Goal: Task Accomplishment & Management: Manage account settings

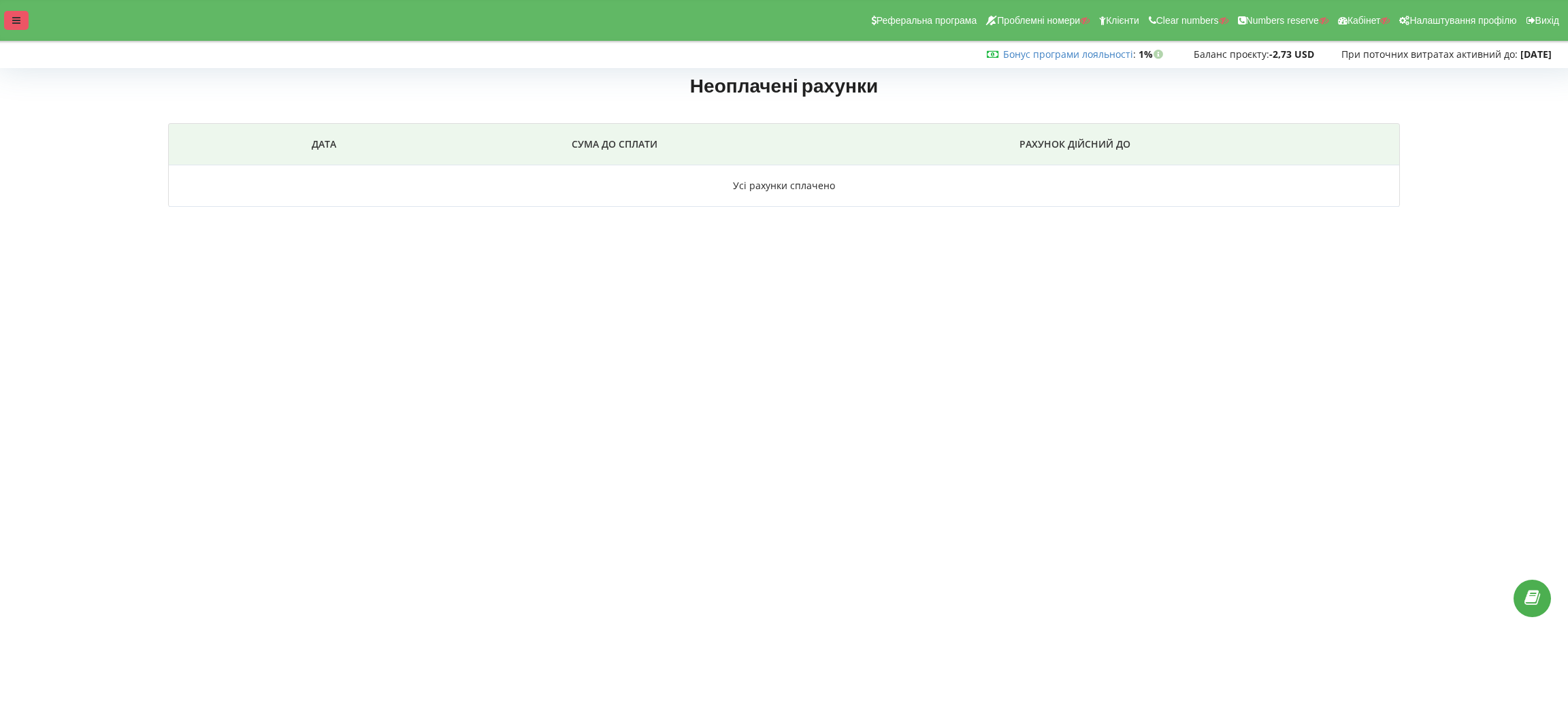
click at [14, 19] on icon at bounding box center [16, 21] width 8 height 10
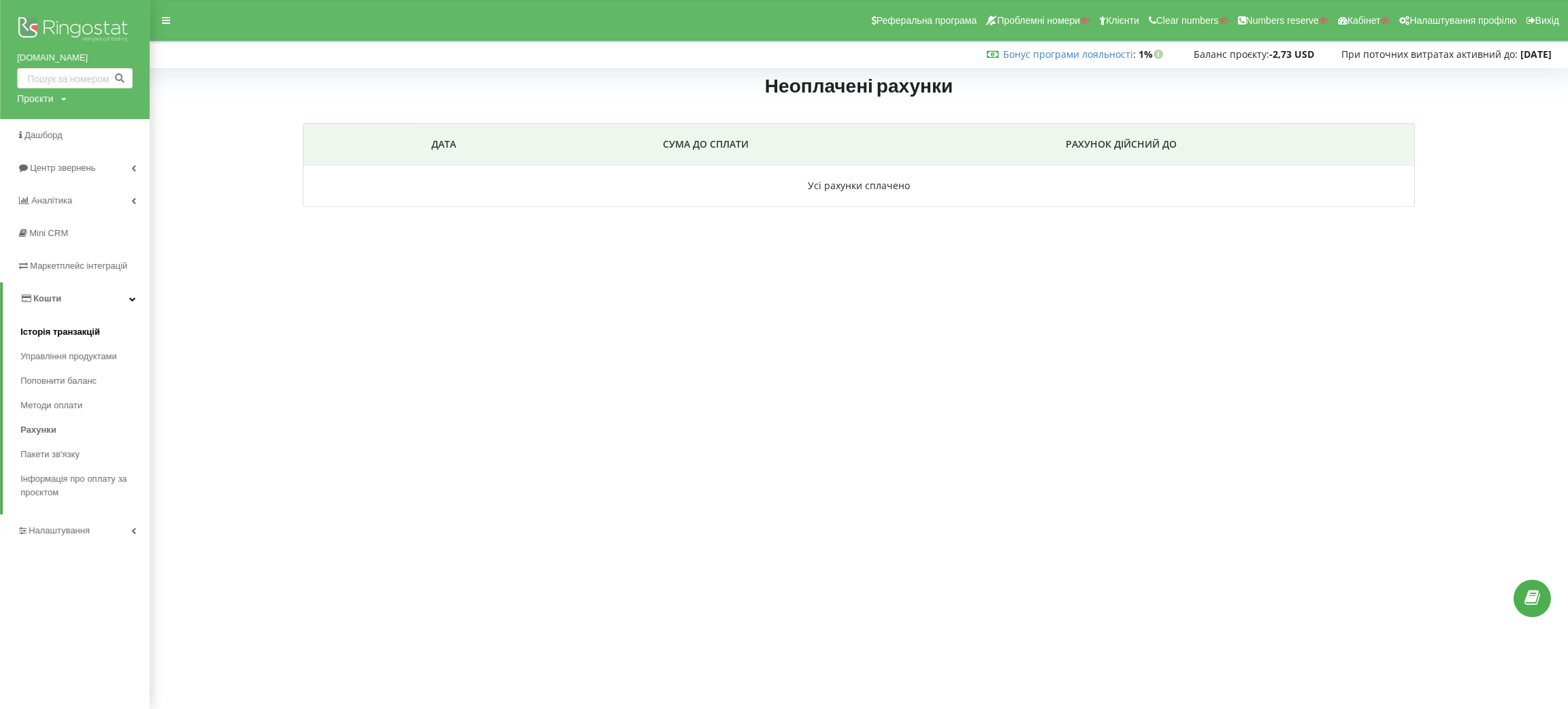
click at [73, 329] on span "Історія транзакцій" at bounding box center [60, 332] width 80 height 14
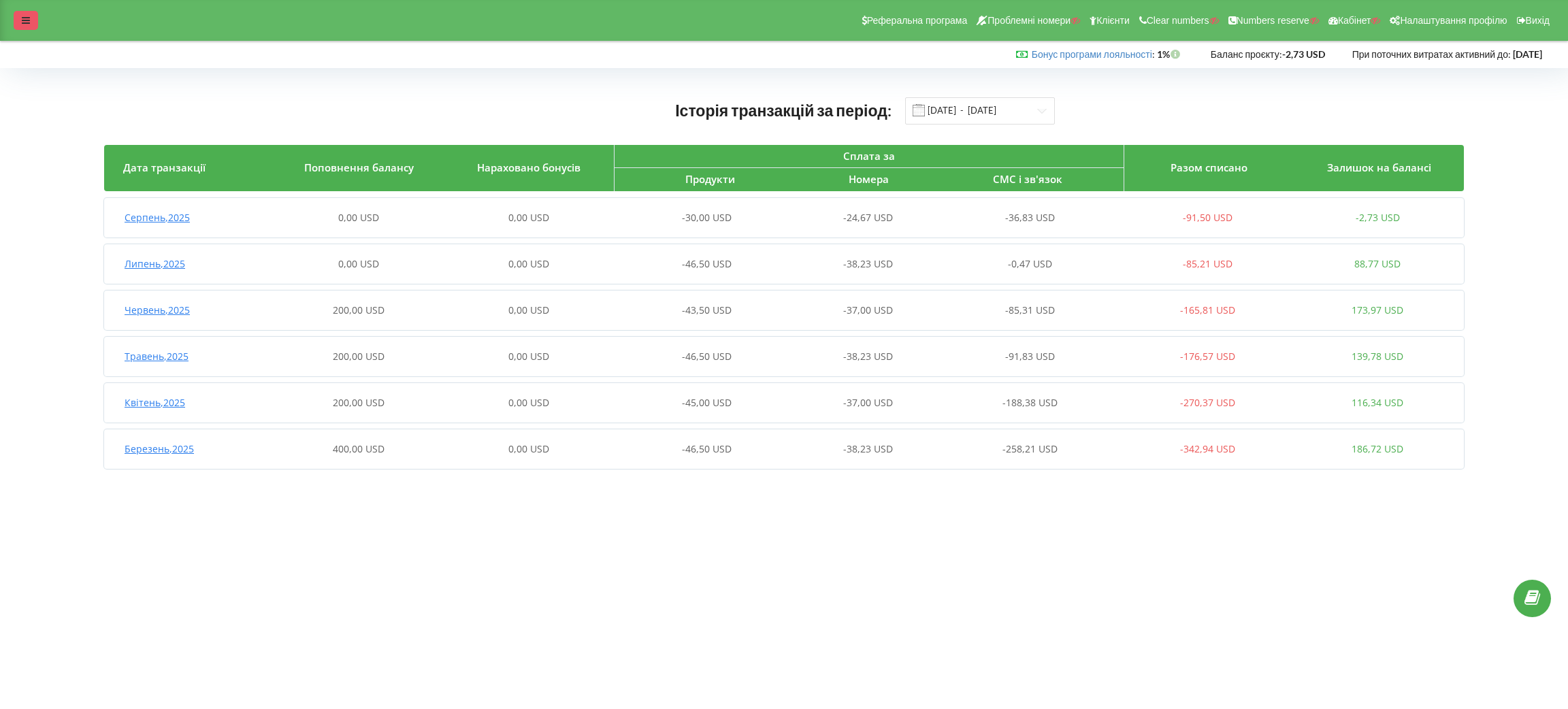
click at [14, 12] on div at bounding box center [25, 21] width 25 height 19
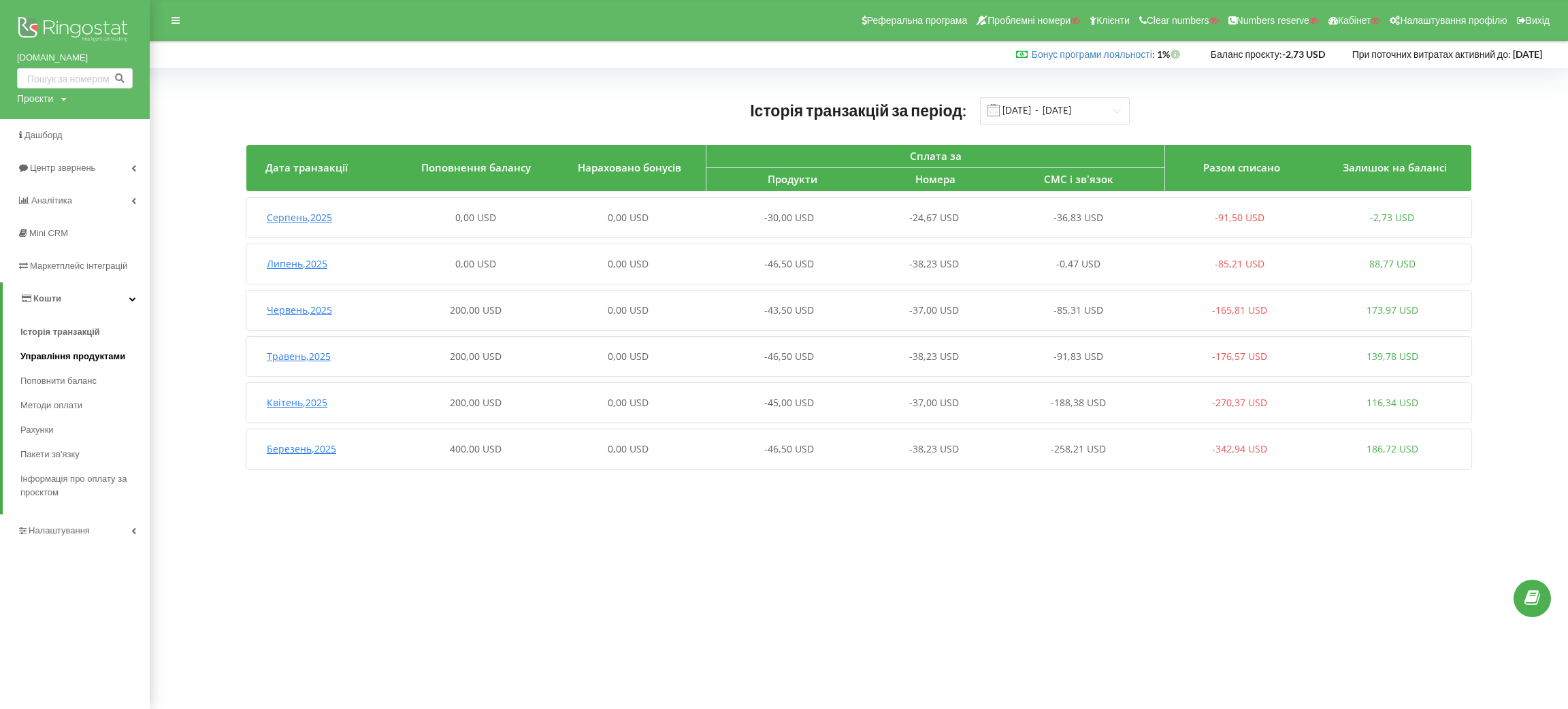
click at [72, 360] on span "Управління продуктами" at bounding box center [73, 356] width 105 height 14
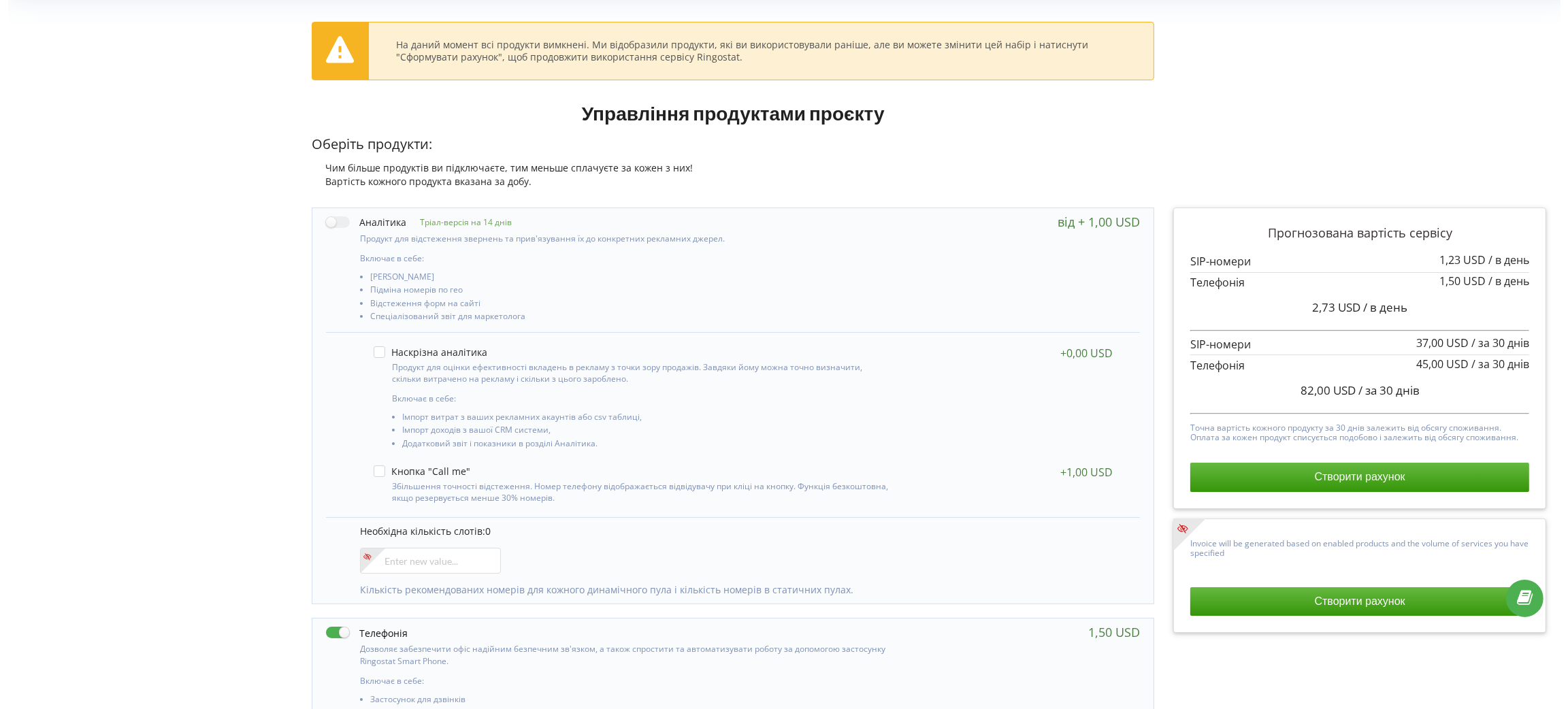
scroll to position [408, 0]
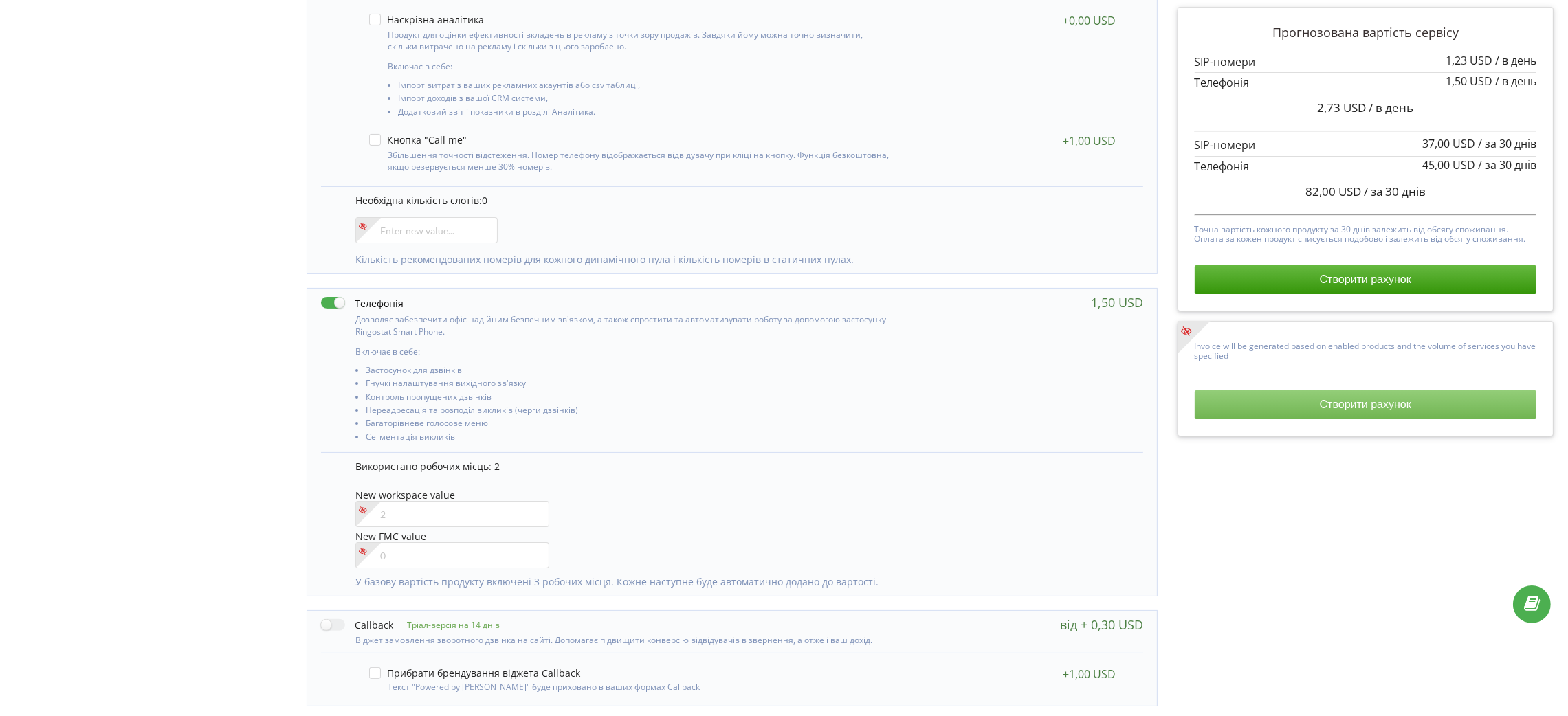
click at [1337, 410] on button "Створити рахунок" at bounding box center [1365, 405] width 342 height 29
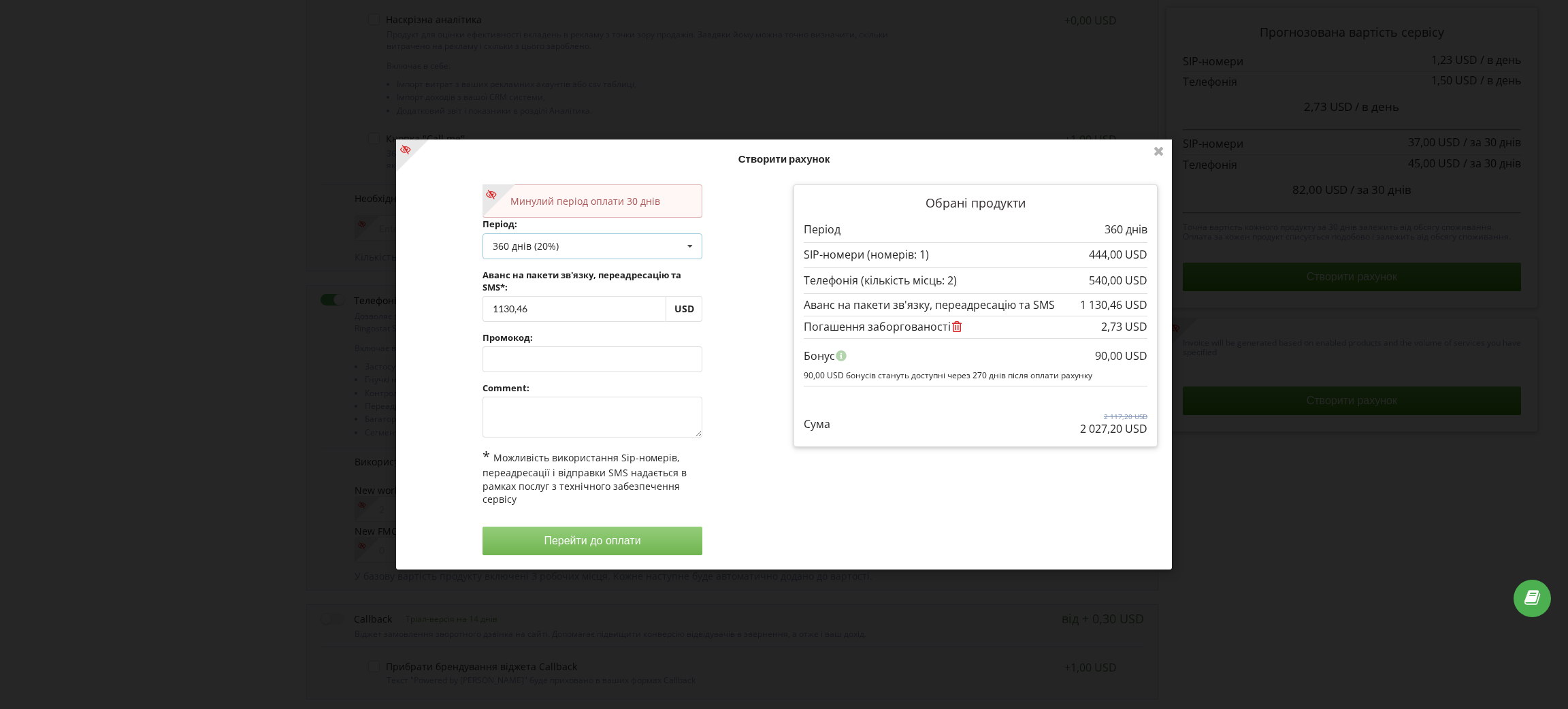
click at [553, 241] on div "360 днів (20%)" at bounding box center [525, 246] width 66 height 10
click at [559, 289] on div "30 днів" at bounding box center [592, 296] width 219 height 25
drag, startPoint x: 557, startPoint y: 308, endPoint x: 480, endPoint y: 310, distance: 77.0
click at [480, 310] on div "Минулий період оплати 30 днів Період: 30 днів Поповнити баланс без подовження" at bounding box center [592, 370] width 240 height 390
drag, startPoint x: 806, startPoint y: 501, endPoint x: 773, endPoint y: 484, distance: 37.1
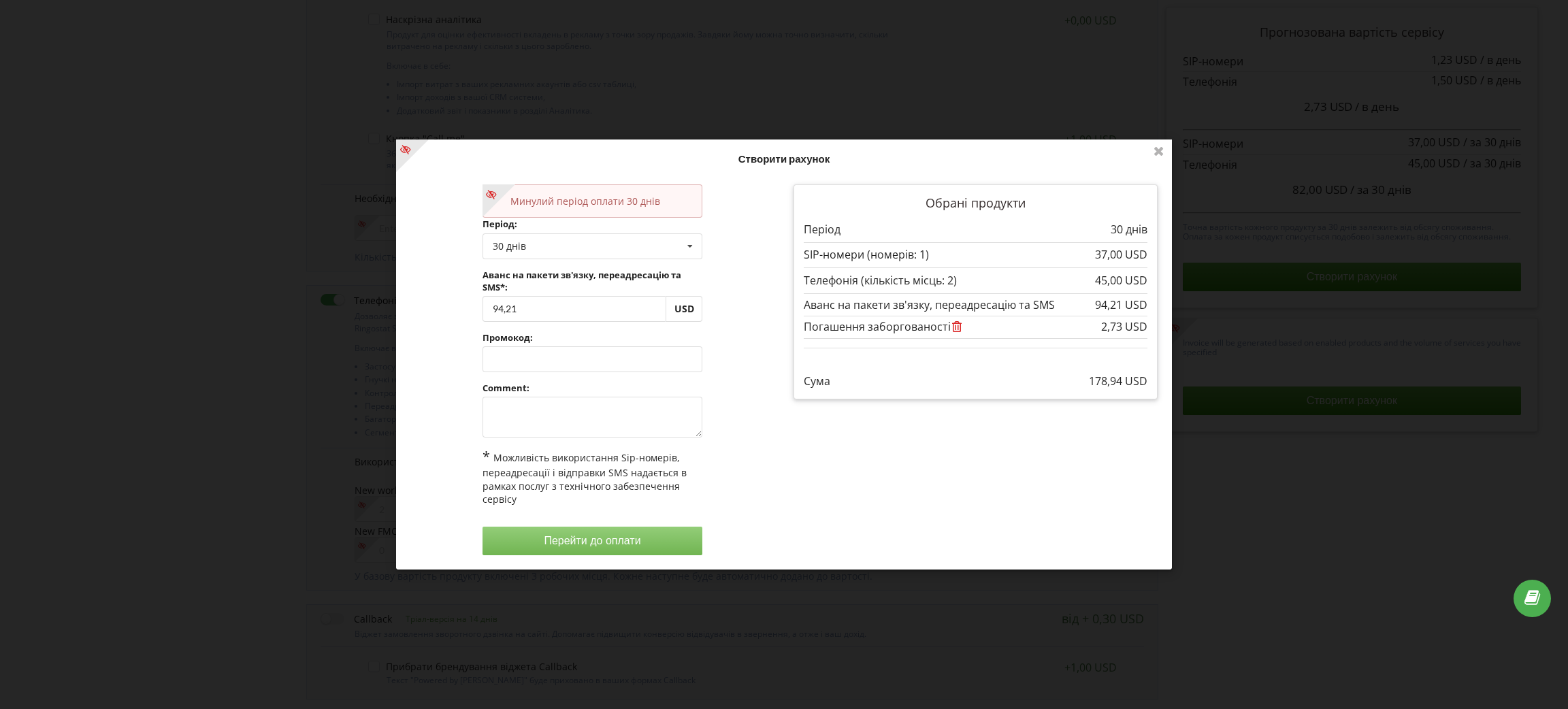
click at [806, 501] on div "Обрані продукти Період 30 днів" at bounding box center [975, 370] width 383 height 390
drag, startPoint x: 529, startPoint y: 313, endPoint x: 477, endPoint y: 309, distance: 52.2
click at [477, 309] on div "Минулий період оплати 30 днів Період: 30 днів Поповнити баланс без подовження" at bounding box center [592, 370] width 240 height 390
type input "0"
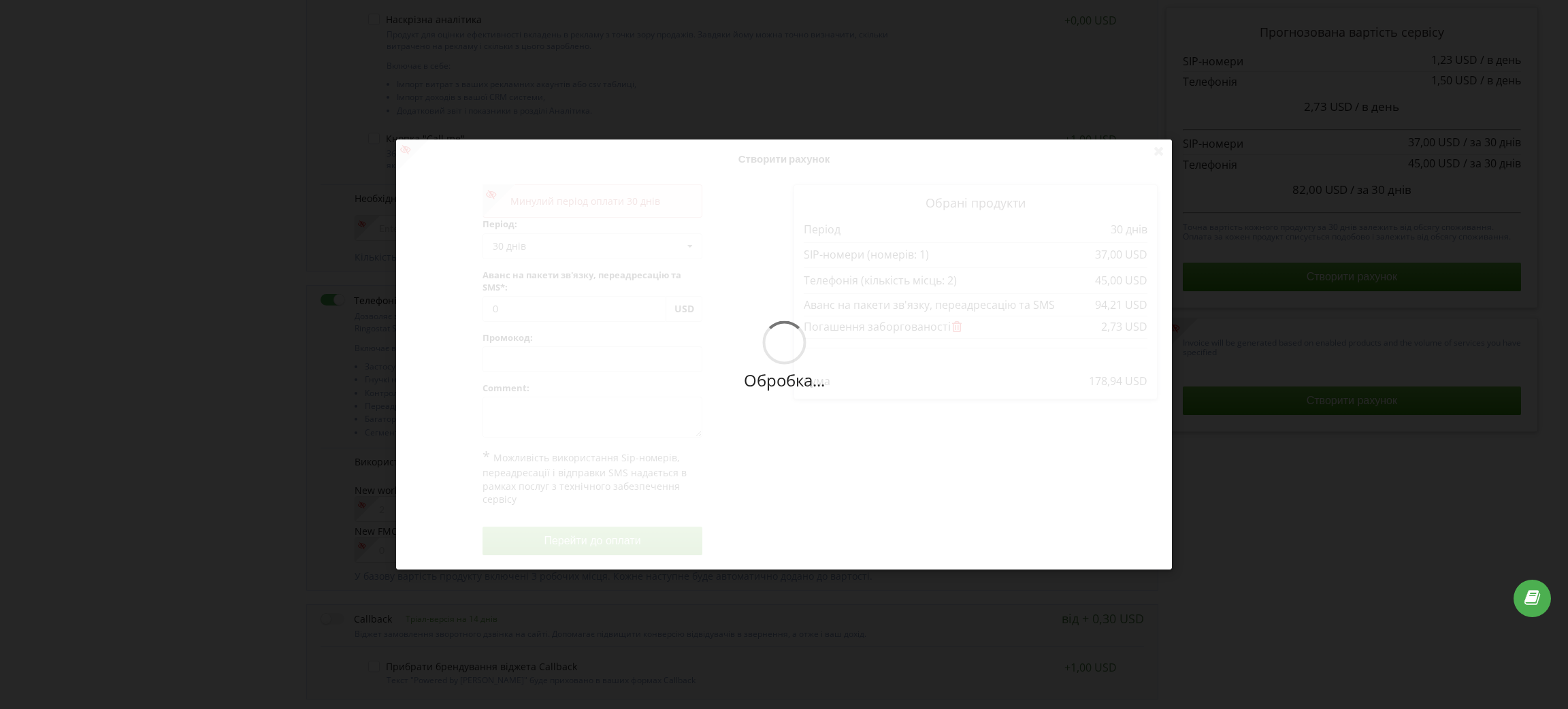
click at [774, 369] on div "Обробка... Створити рахунок Минулий період оплати 30 днів Період: 30 днів 0" at bounding box center [784, 354] width 776 height 430
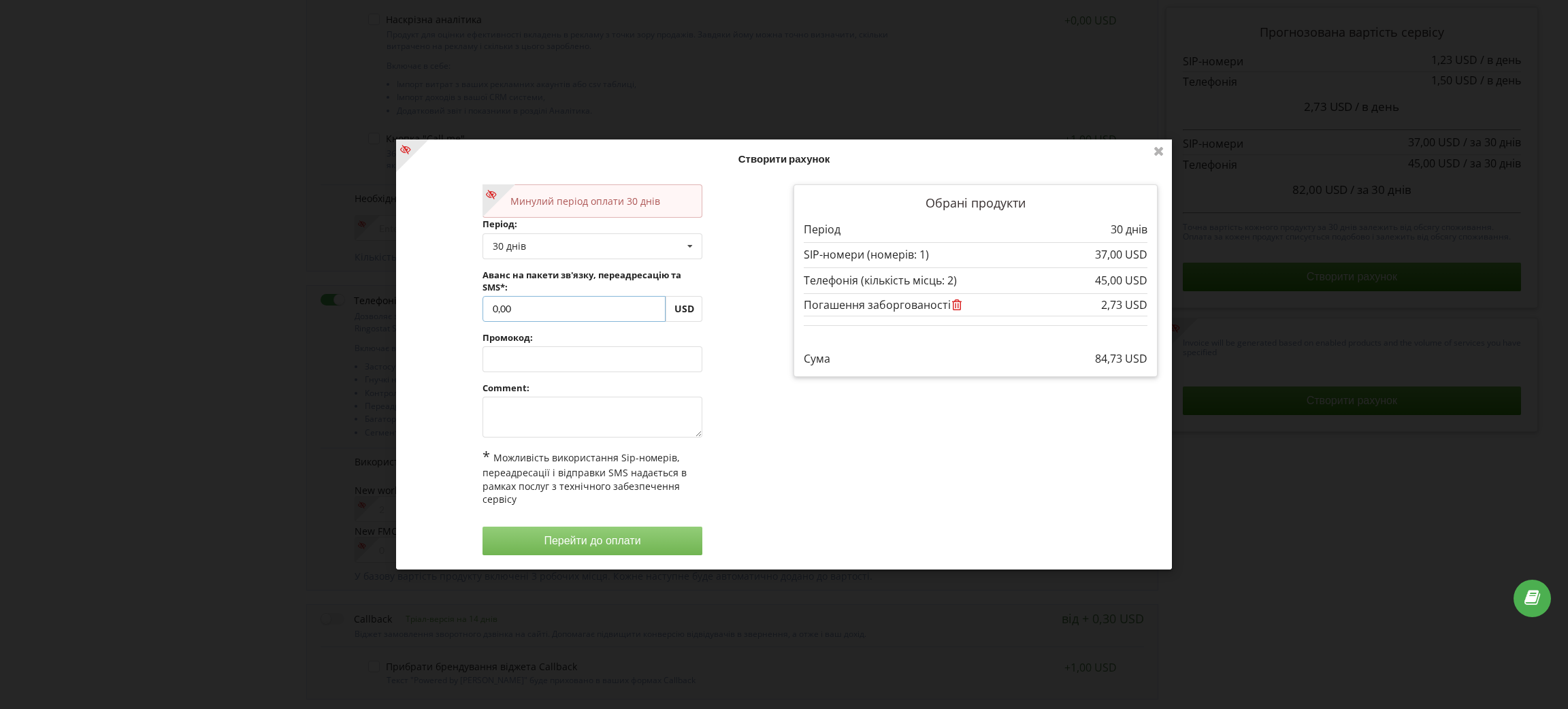
click at [532, 309] on input "0,00" at bounding box center [574, 309] width 184 height 25
drag, startPoint x: 532, startPoint y: 309, endPoint x: 479, endPoint y: 316, distance: 53.5
click at [479, 316] on div "Минулий період оплати 30 днів Період: 30 днів Поповнити баланс без подовження" at bounding box center [592, 370] width 240 height 390
paste input "115,27"
type input "115,27"
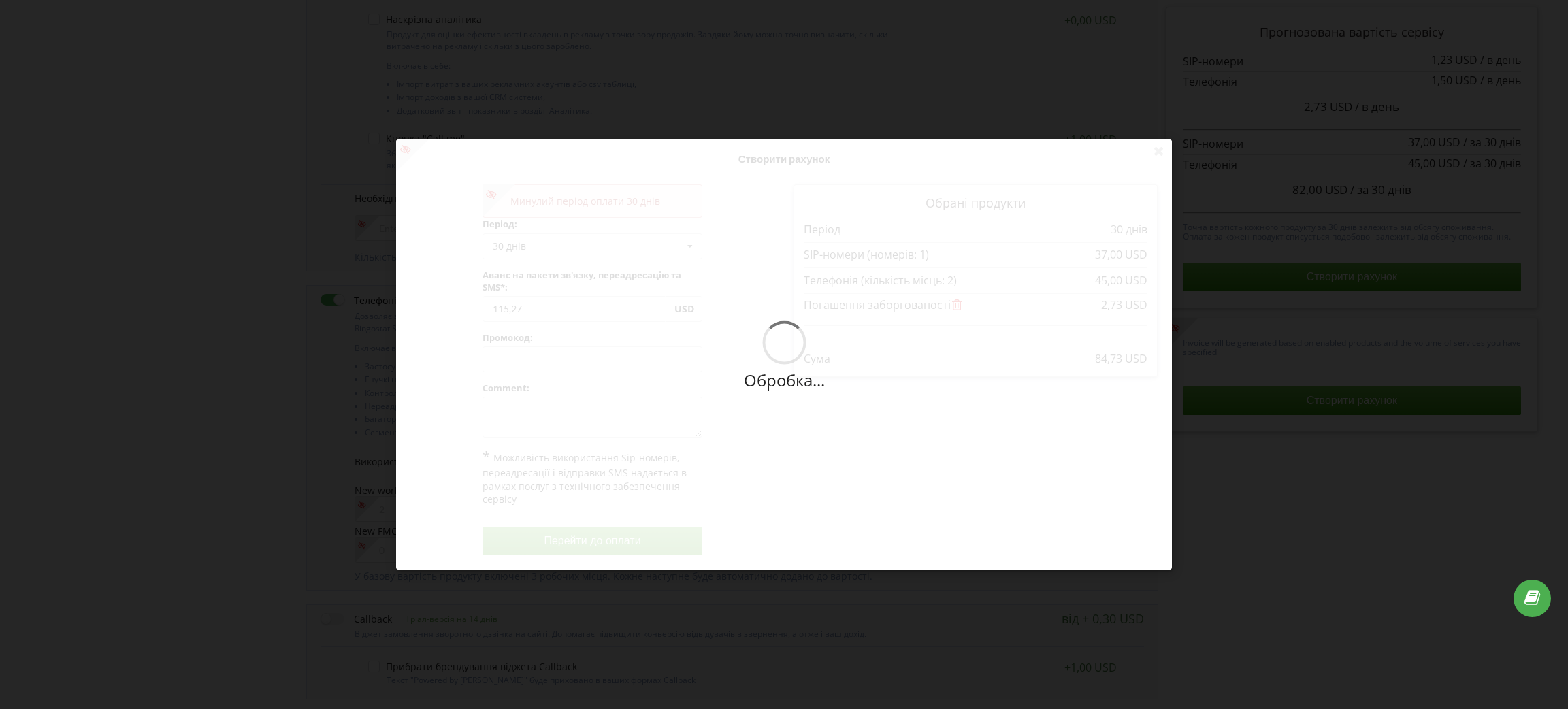
click at [735, 347] on div "Обробка... Створити рахунок Минулий період оплати 30 днів Період: 30 днів" at bounding box center [784, 354] width 776 height 430
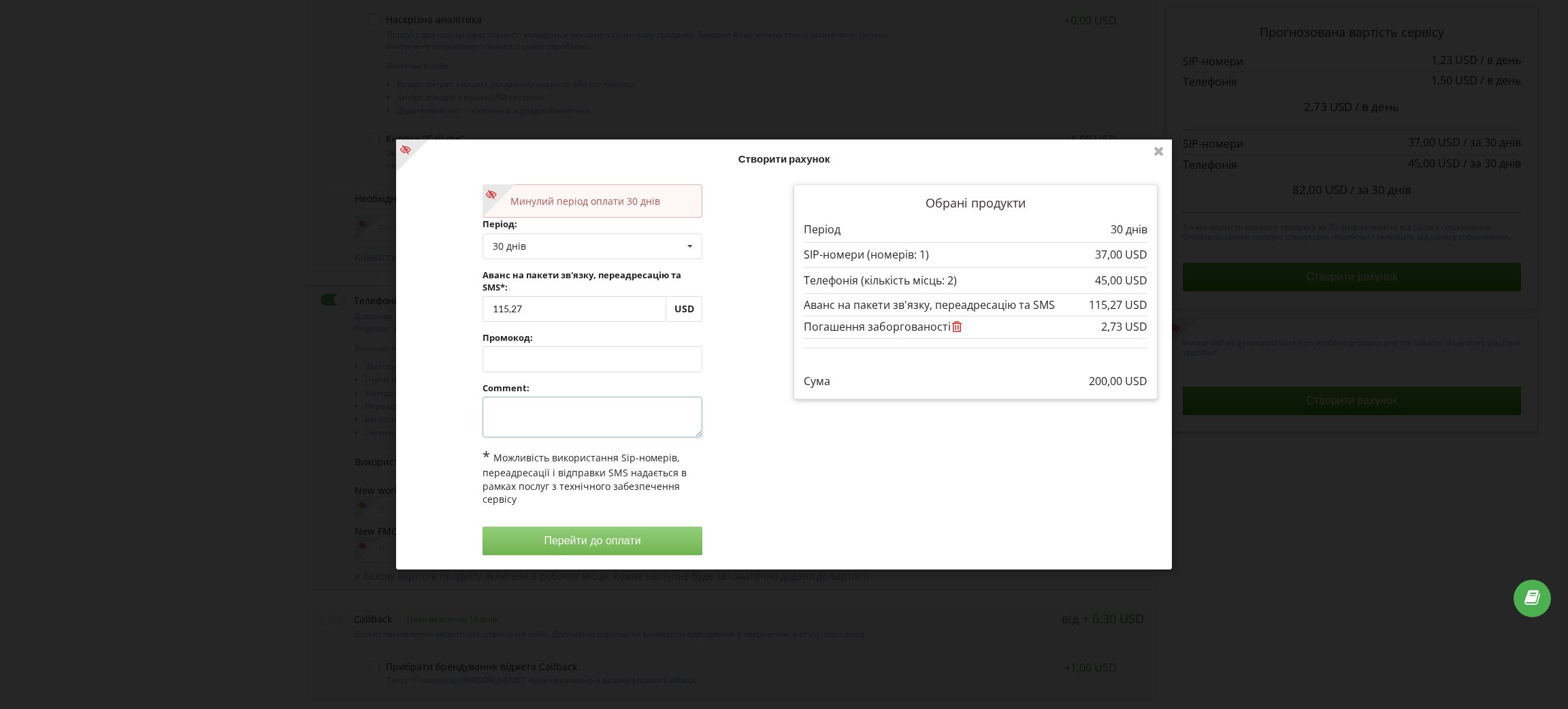
click at [551, 416] on textarea at bounding box center [592, 417] width 220 height 41
type textarea "За запитом у чаті"
click at [745, 424] on div "Минулий період оплати 30 днів Період: 30 днів Поповнити баланс без подовження 1…" at bounding box center [592, 370] width 383 height 390
click at [601, 551] on button "Перейти до оплати" at bounding box center [592, 541] width 220 height 29
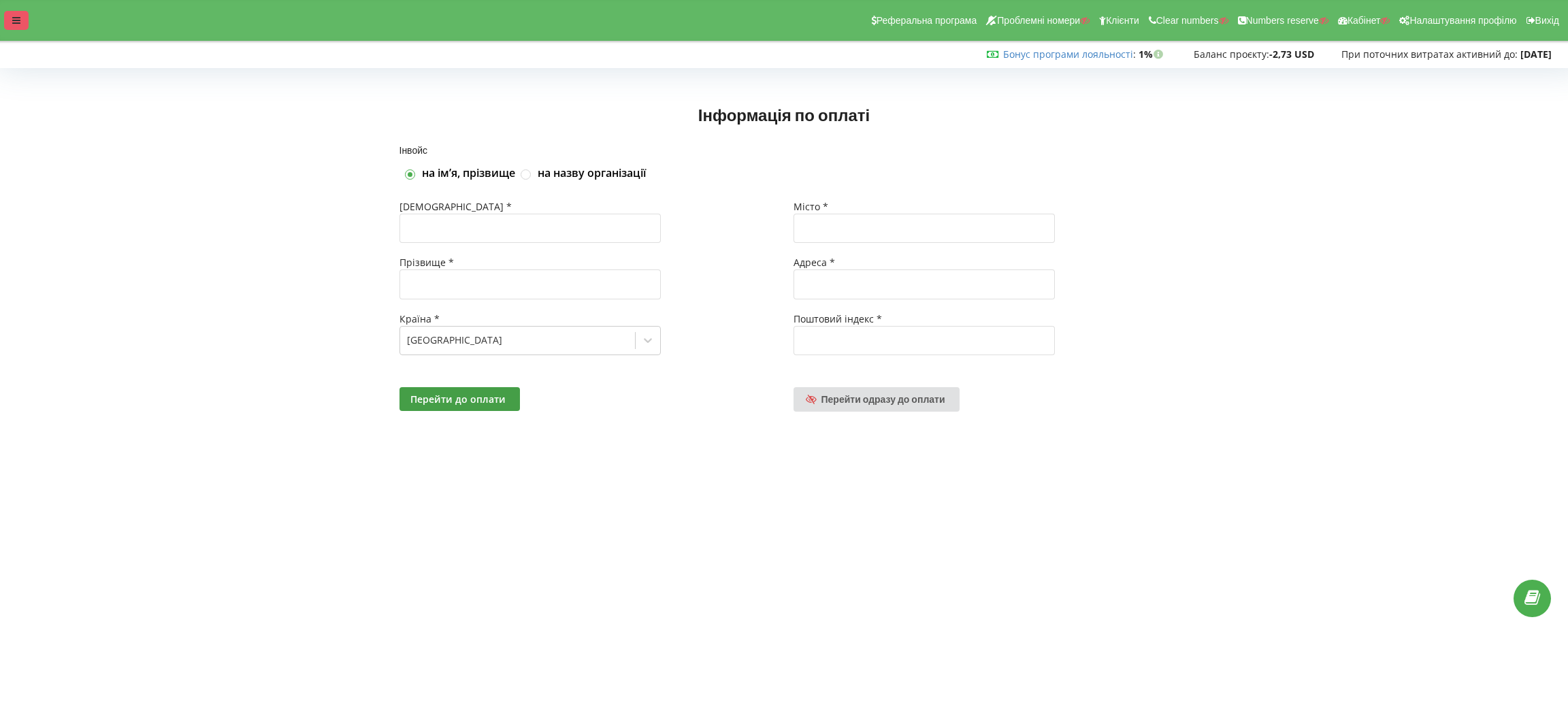
click at [19, 26] on div at bounding box center [16, 21] width 25 height 19
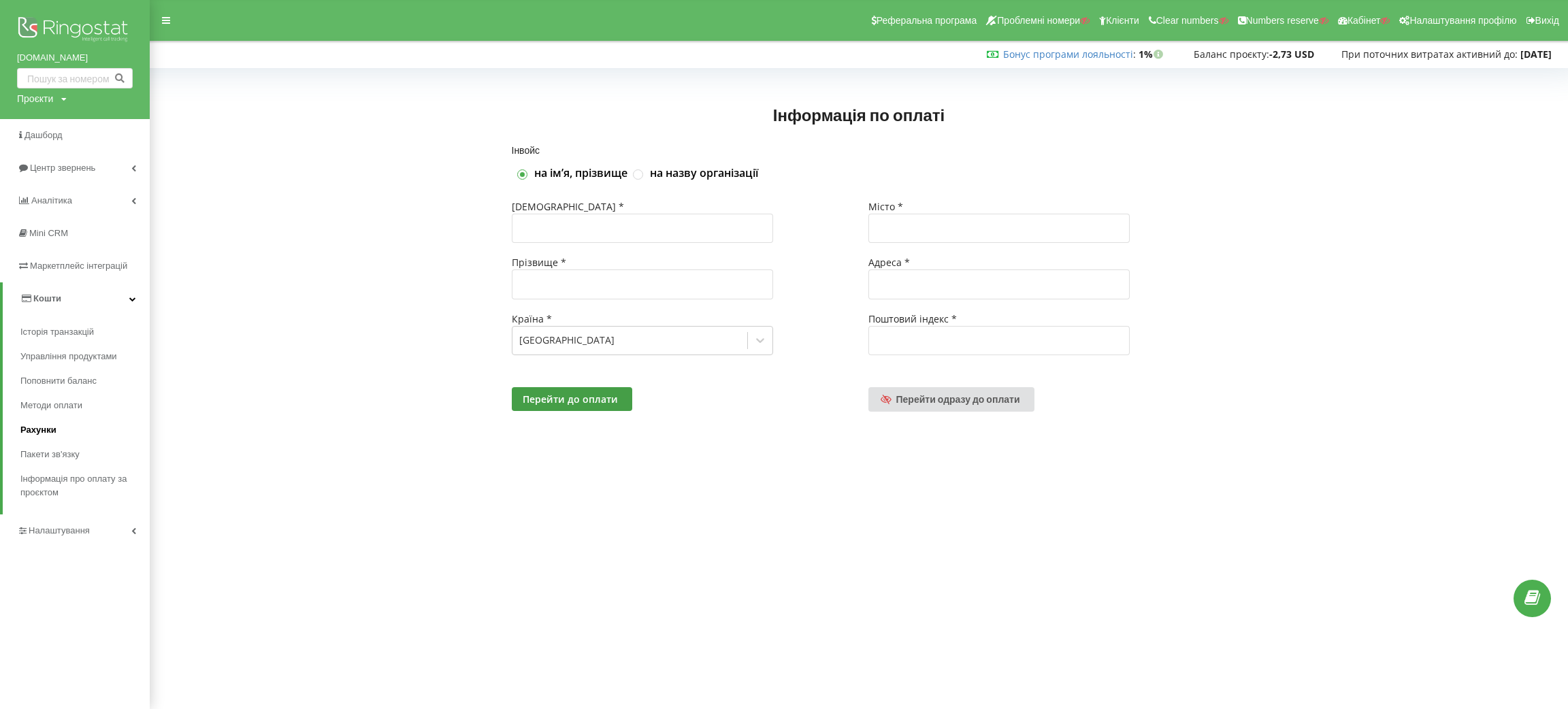
click at [33, 427] on span "Рахунки" at bounding box center [38, 430] width 36 height 14
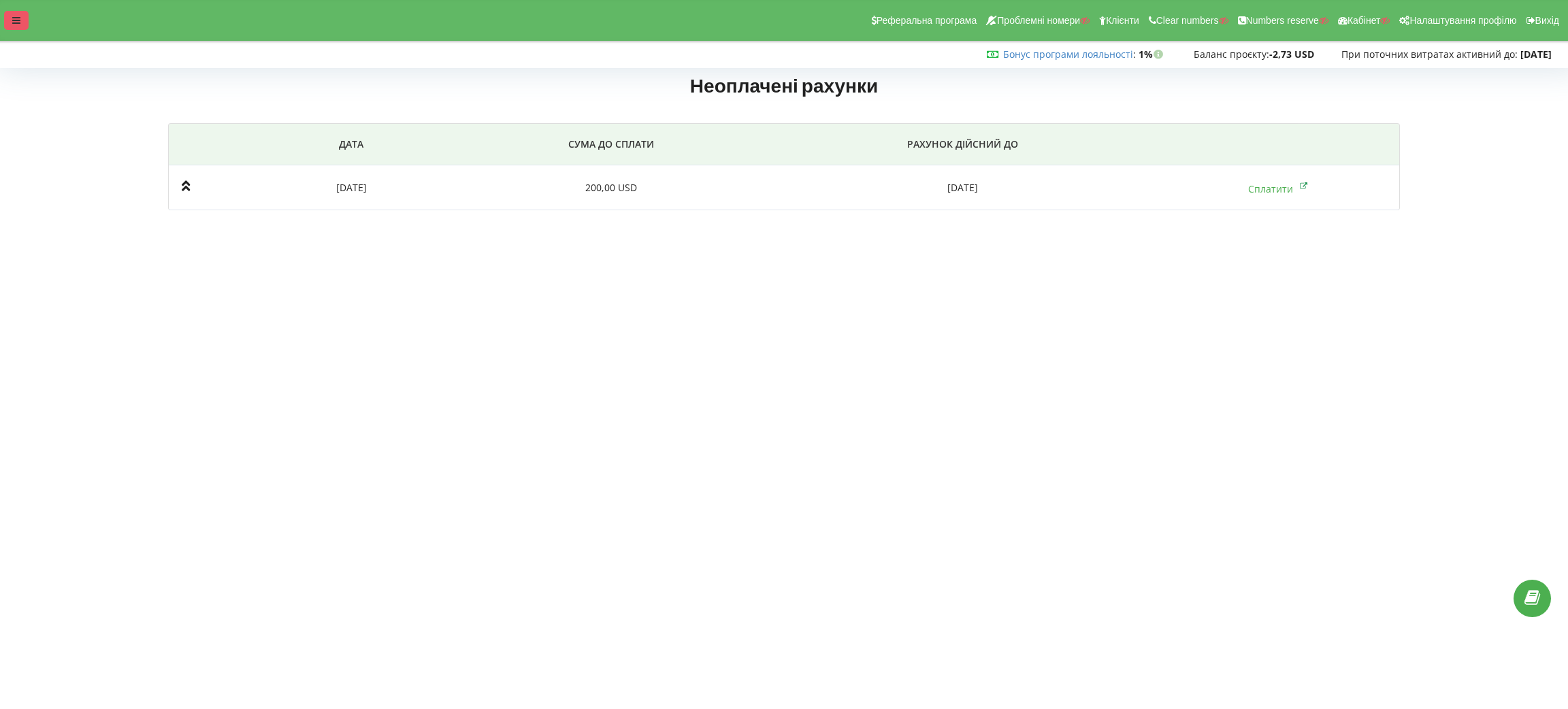
click at [20, 20] on div at bounding box center [16, 21] width 25 height 19
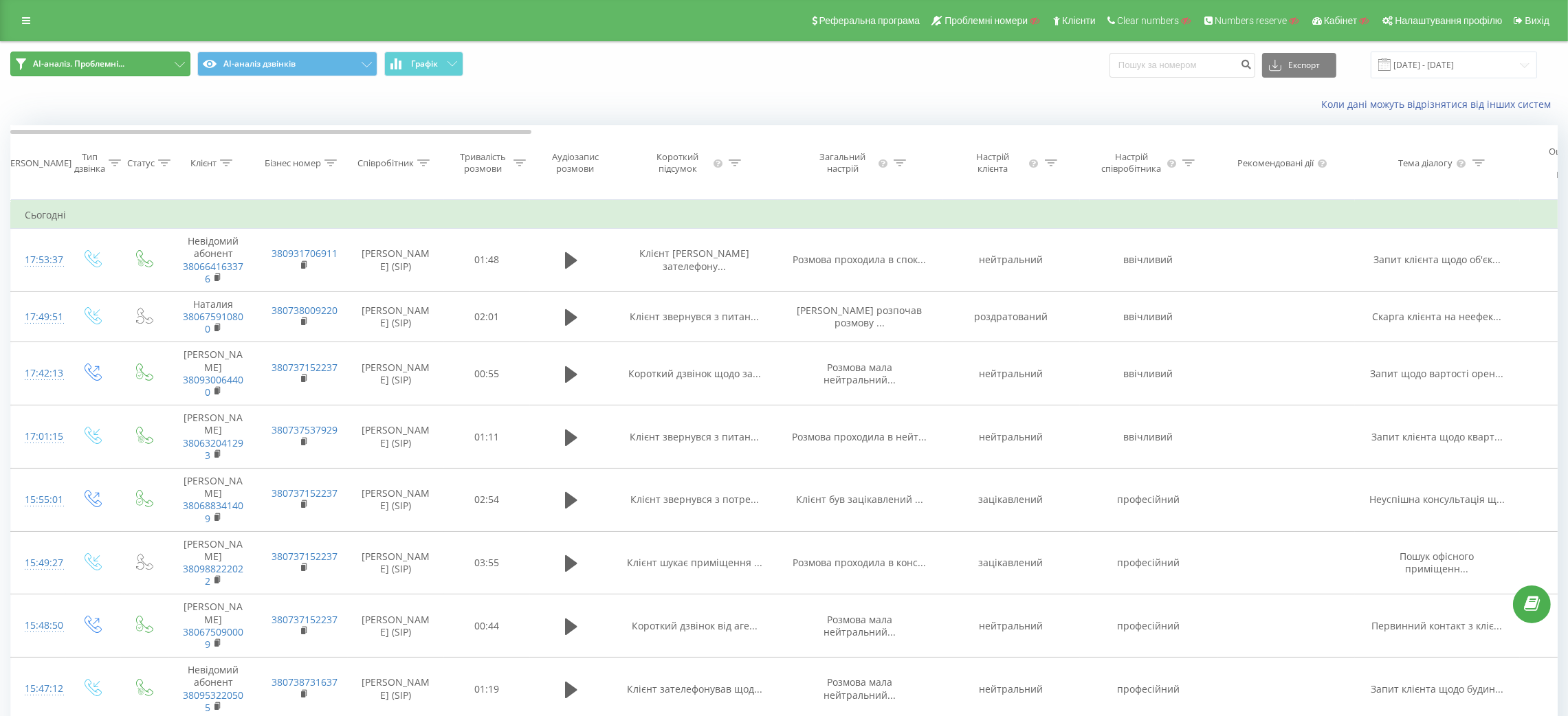
click at [170, 62] on button "AI-аналіз. Проблемні..." at bounding box center [100, 63] width 180 height 25
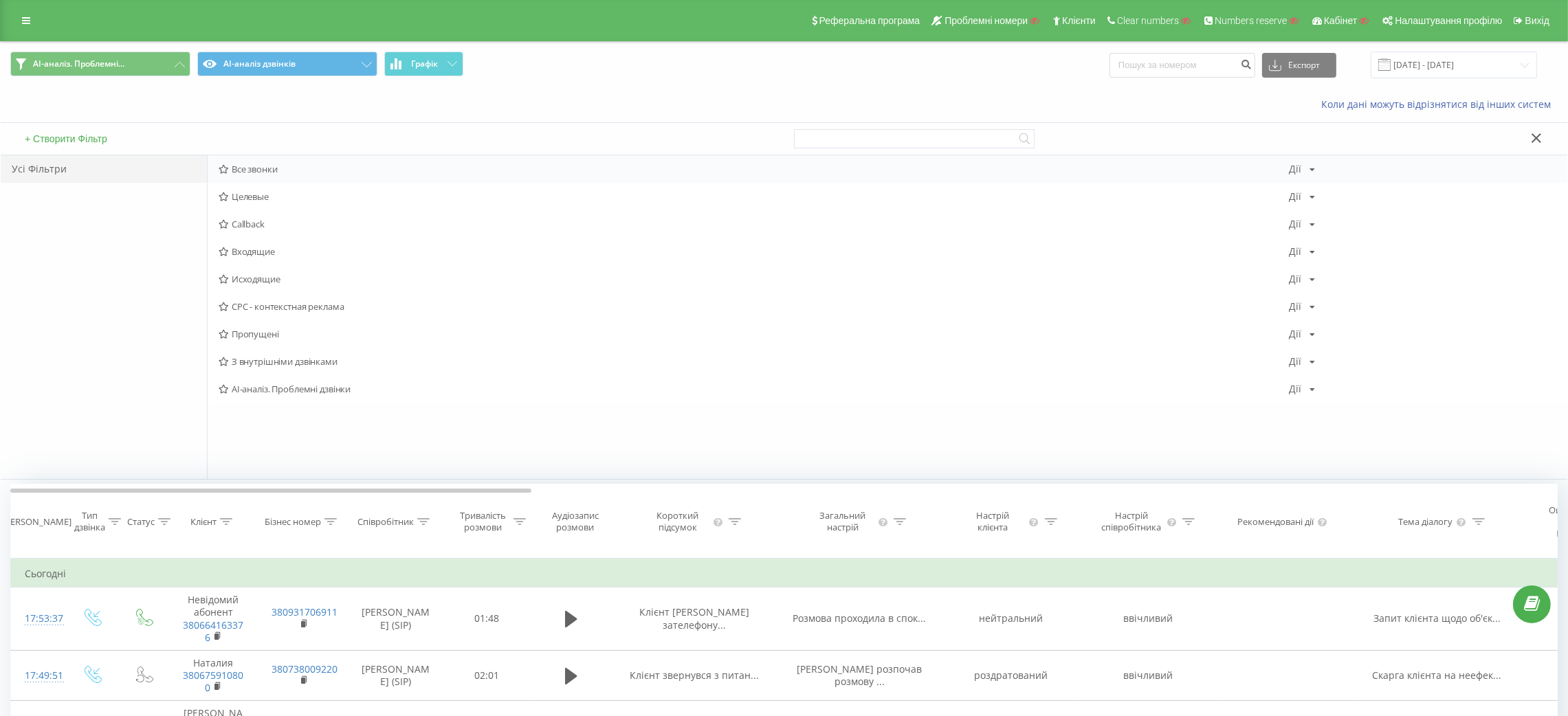
click at [247, 169] on span "Все звонки" at bounding box center [753, 169] width 1070 height 10
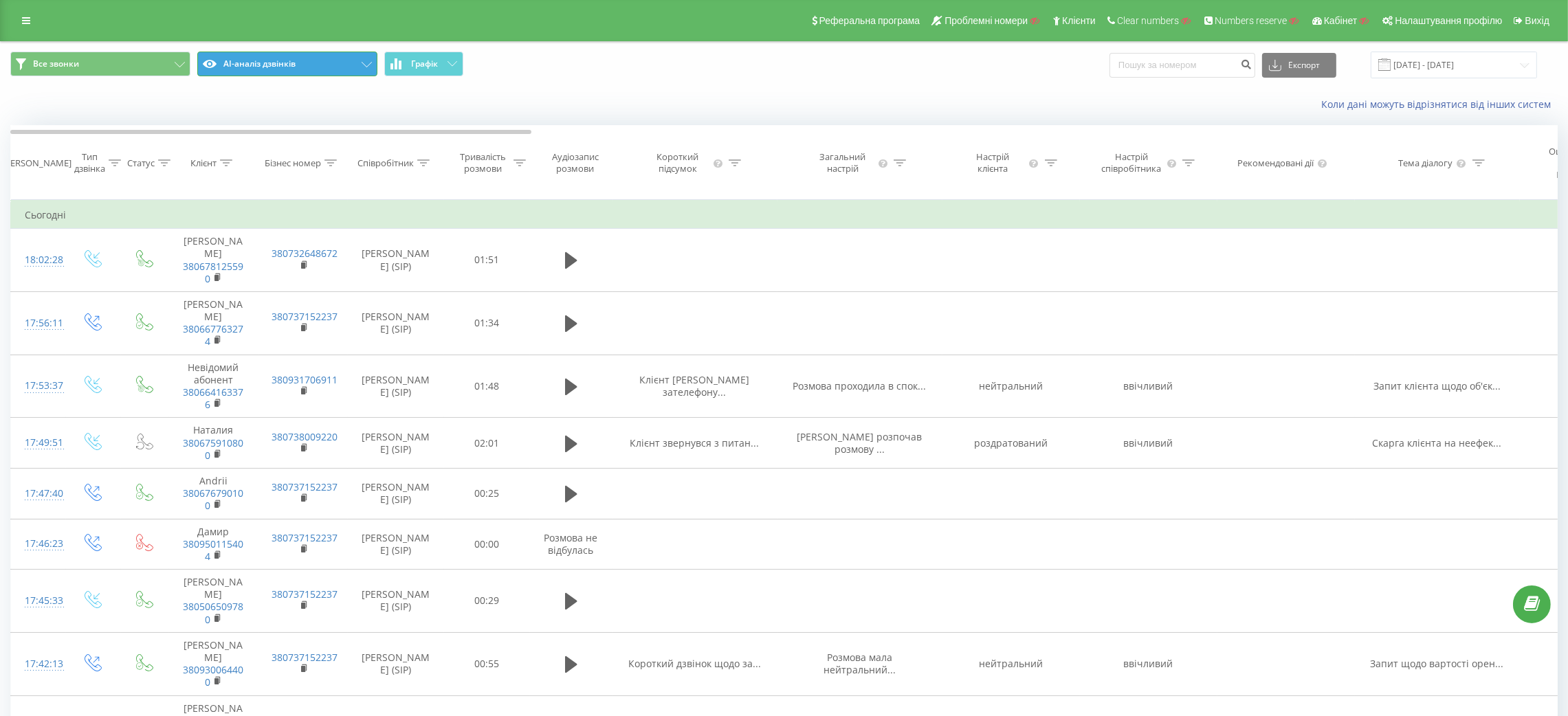
click at [301, 63] on button "AI-аналіз дзвінків" at bounding box center [287, 63] width 180 height 25
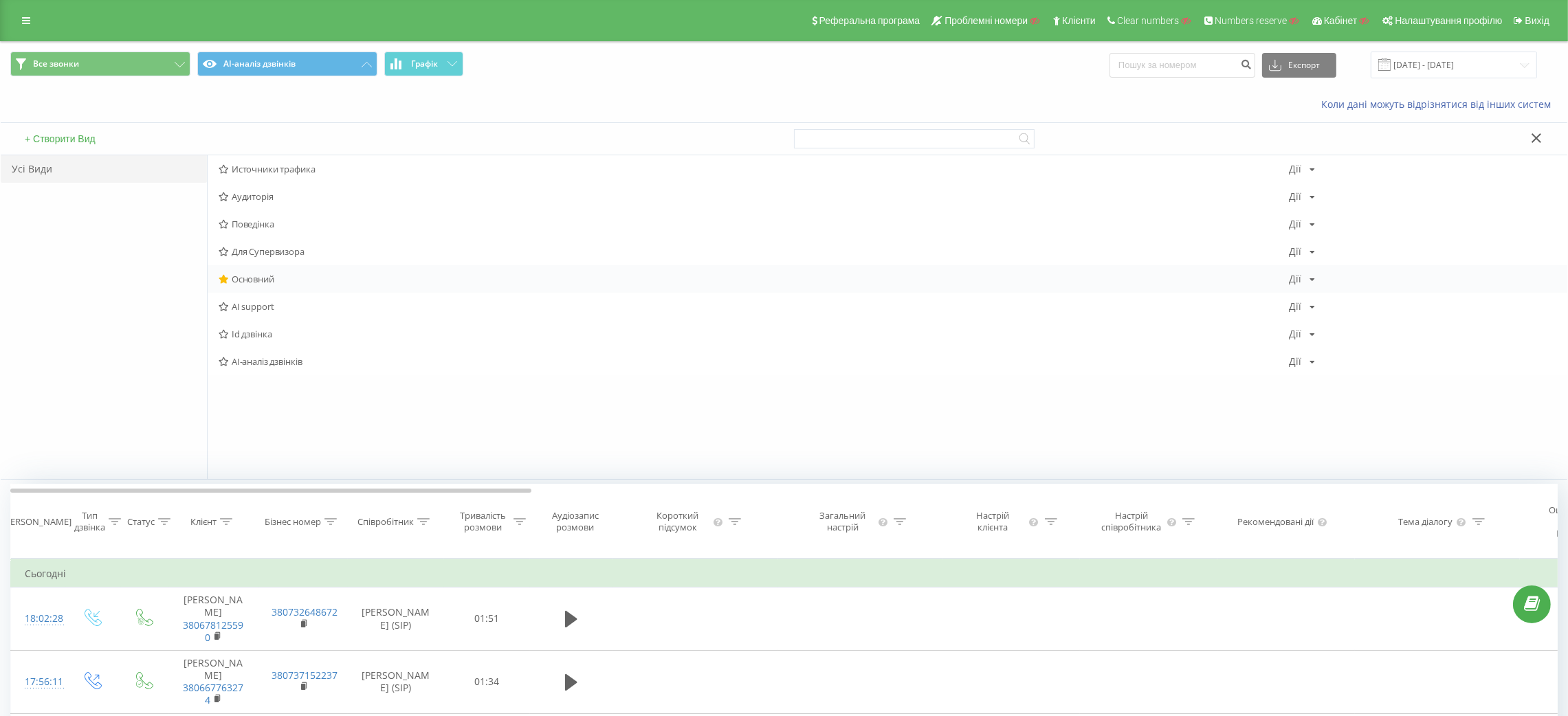
click at [275, 278] on span "Основний" at bounding box center [753, 279] width 1070 height 10
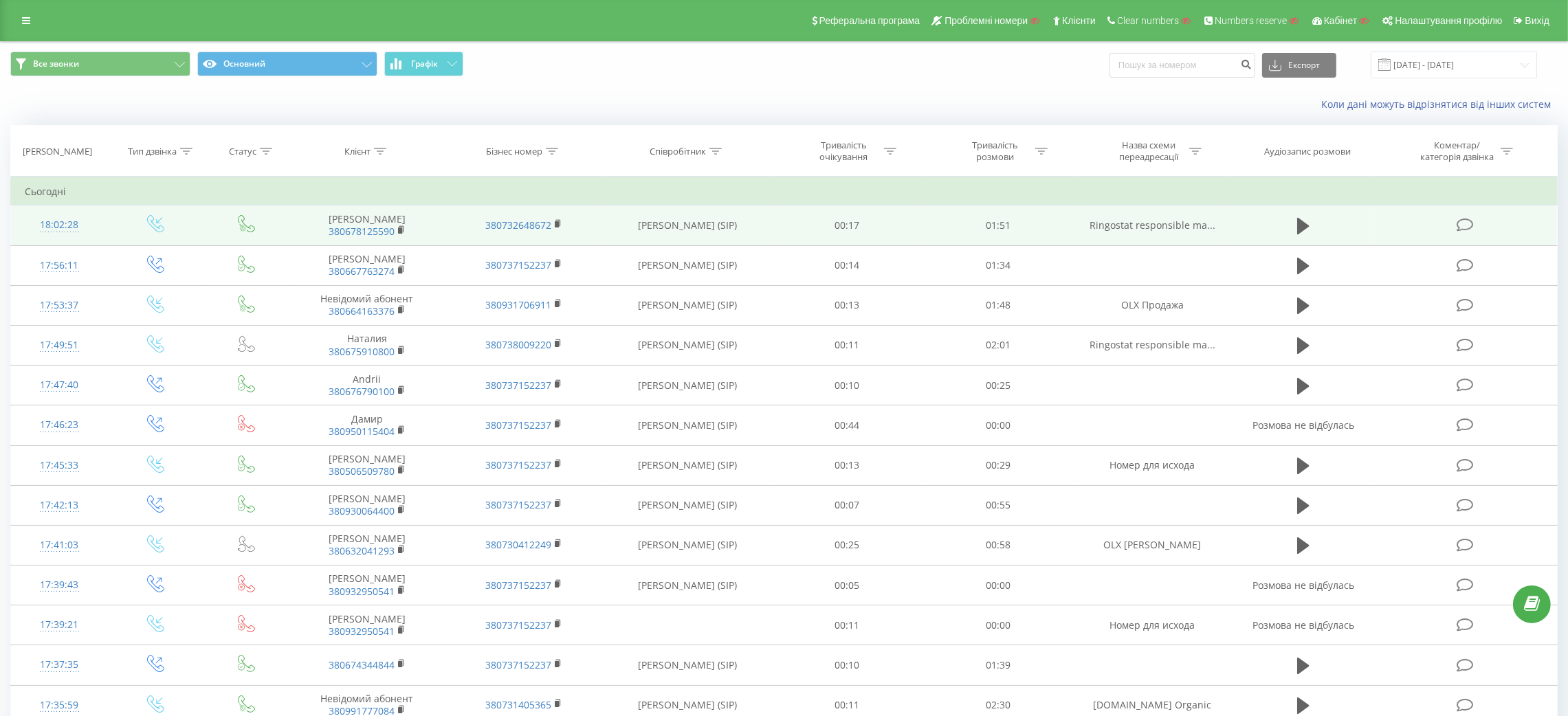
click at [1063, 225] on td "01:51" at bounding box center [998, 226] width 151 height 40
drag, startPoint x: 1066, startPoint y: 226, endPoint x: 1203, endPoint y: 230, distance: 137.1
click at [1203, 230] on tr "18:02:28 Светлана 380678125590 380732648672 Іщенко Аліна (SIP) 00:17 01:51 Ring…" at bounding box center [784, 226] width 1546 height 40
copy tr "Ringostat responsible ma"
